Goal: Complete application form

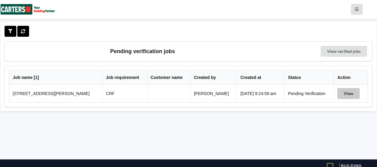
click at [343, 98] on button "View" at bounding box center [349, 93] width 22 height 11
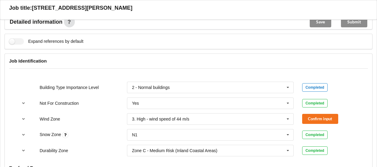
scroll to position [212, 0]
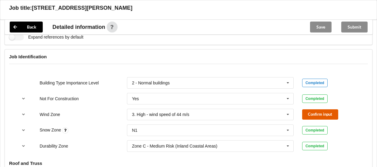
click at [325, 116] on button "Confirm input" at bounding box center [320, 114] width 36 height 10
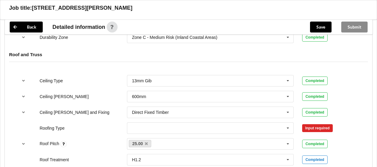
scroll to position [334, 0]
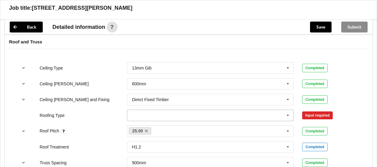
click at [289, 119] on icon at bounding box center [288, 115] width 9 height 11
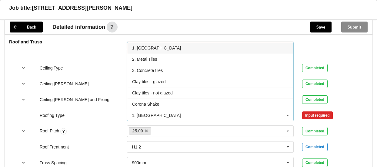
click at [156, 50] on div "1. [GEOGRAPHIC_DATA]" at bounding box center [210, 47] width 166 height 11
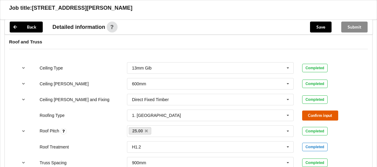
click at [316, 115] on button "Confirm input" at bounding box center [320, 115] width 36 height 10
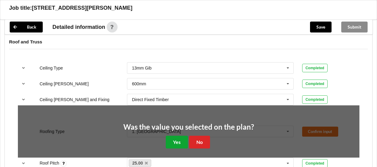
click at [169, 146] on button "Yes" at bounding box center [177, 142] width 22 height 12
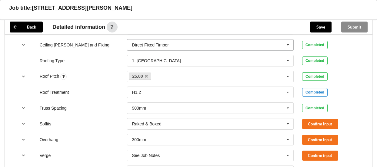
scroll to position [394, 0]
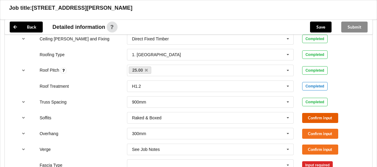
click at [317, 119] on button "Confirm input" at bounding box center [320, 118] width 36 height 10
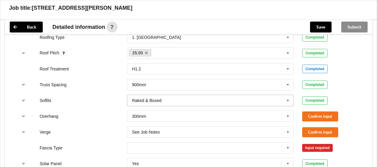
scroll to position [425, 0]
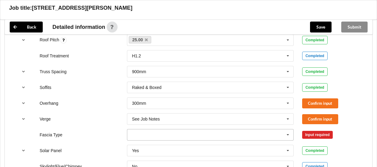
click at [291, 137] on icon at bounding box center [288, 134] width 9 height 11
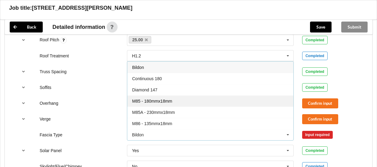
click at [167, 102] on span "M85 - 180mmx18mm" at bounding box center [152, 101] width 40 height 5
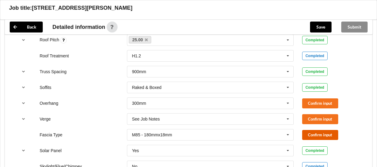
click at [308, 137] on button "Confirm input" at bounding box center [320, 135] width 36 height 10
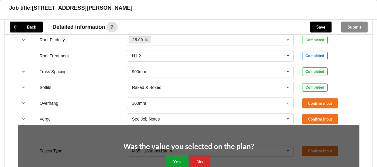
click at [175, 162] on button "Yes" at bounding box center [177, 161] width 22 height 12
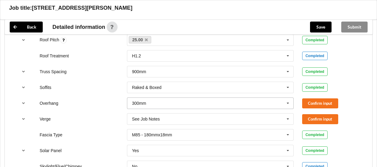
scroll to position [455, 0]
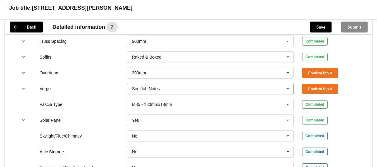
click at [288, 91] on icon at bounding box center [288, 88] width 9 height 11
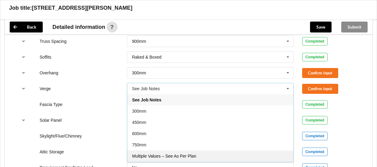
click at [189, 156] on span "Multiple Values – See As Per Plan" at bounding box center [164, 155] width 64 height 5
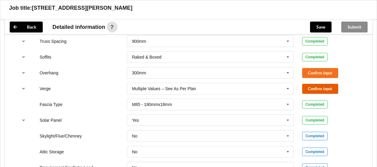
click at [314, 94] on button "Confirm input" at bounding box center [320, 89] width 36 height 10
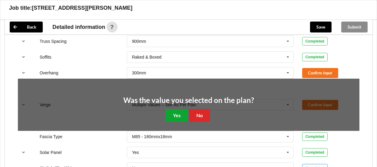
click at [172, 117] on button "Yes" at bounding box center [177, 115] width 22 height 12
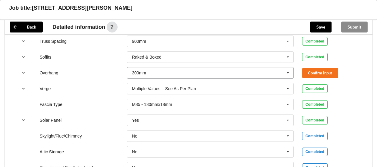
click at [289, 74] on icon at bounding box center [288, 72] width 9 height 11
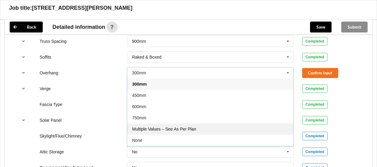
click at [173, 131] on span "Multiple Values – See As Per Plan" at bounding box center [164, 128] width 64 height 5
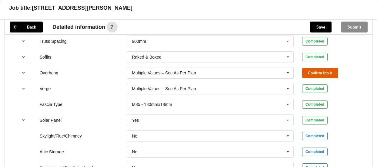
click at [318, 75] on button "Confirm input" at bounding box center [320, 73] width 36 height 10
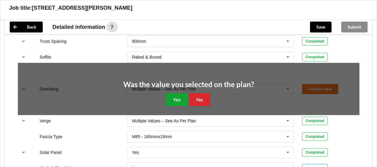
click at [170, 100] on button "Yes" at bounding box center [177, 99] width 22 height 12
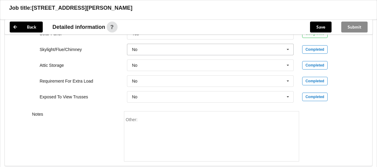
scroll to position [491, 0]
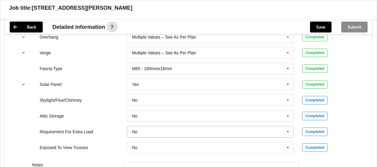
click at [289, 134] on icon at bounding box center [288, 131] width 9 height 11
click at [146, 156] on div "Yes" at bounding box center [210, 153] width 166 height 11
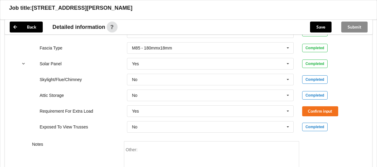
scroll to position [521, 0]
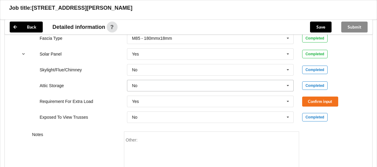
click at [288, 87] on icon at bounding box center [288, 85] width 9 height 11
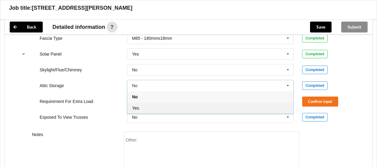
click at [147, 110] on div "Yes" at bounding box center [210, 107] width 166 height 11
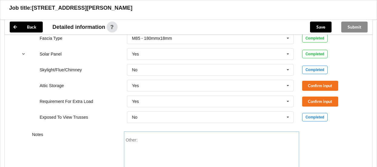
click at [150, 142] on div "Other:" at bounding box center [212, 158] width 172 height 42
click at [318, 105] on button "Confirm input" at bounding box center [320, 101] width 36 height 10
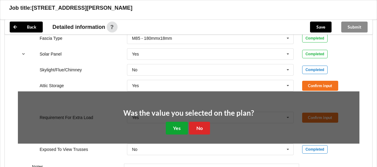
click at [183, 131] on button "Yes" at bounding box center [177, 128] width 22 height 12
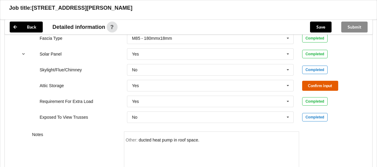
click at [322, 89] on button "Confirm input" at bounding box center [320, 86] width 36 height 10
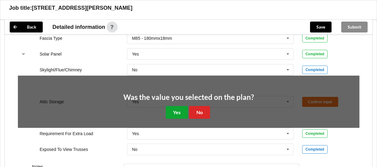
click at [176, 115] on button "Yes" at bounding box center [177, 112] width 22 height 12
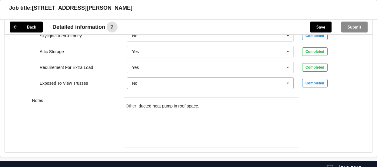
scroll to position [582, 0]
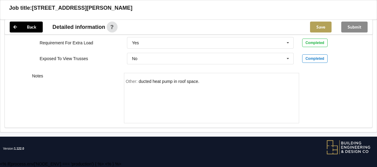
click at [316, 26] on button "Save" at bounding box center [321, 27] width 22 height 11
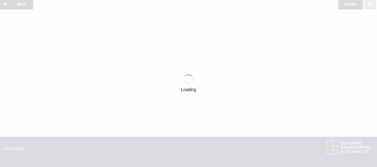
scroll to position [27, 0]
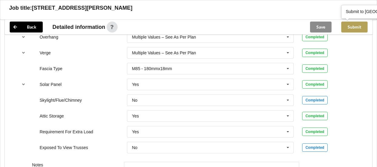
click at [356, 27] on button "Submit" at bounding box center [354, 27] width 26 height 11
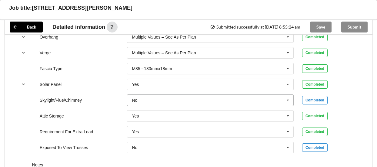
scroll to position [372, 0]
